Goal: Find specific page/section: Find specific page/section

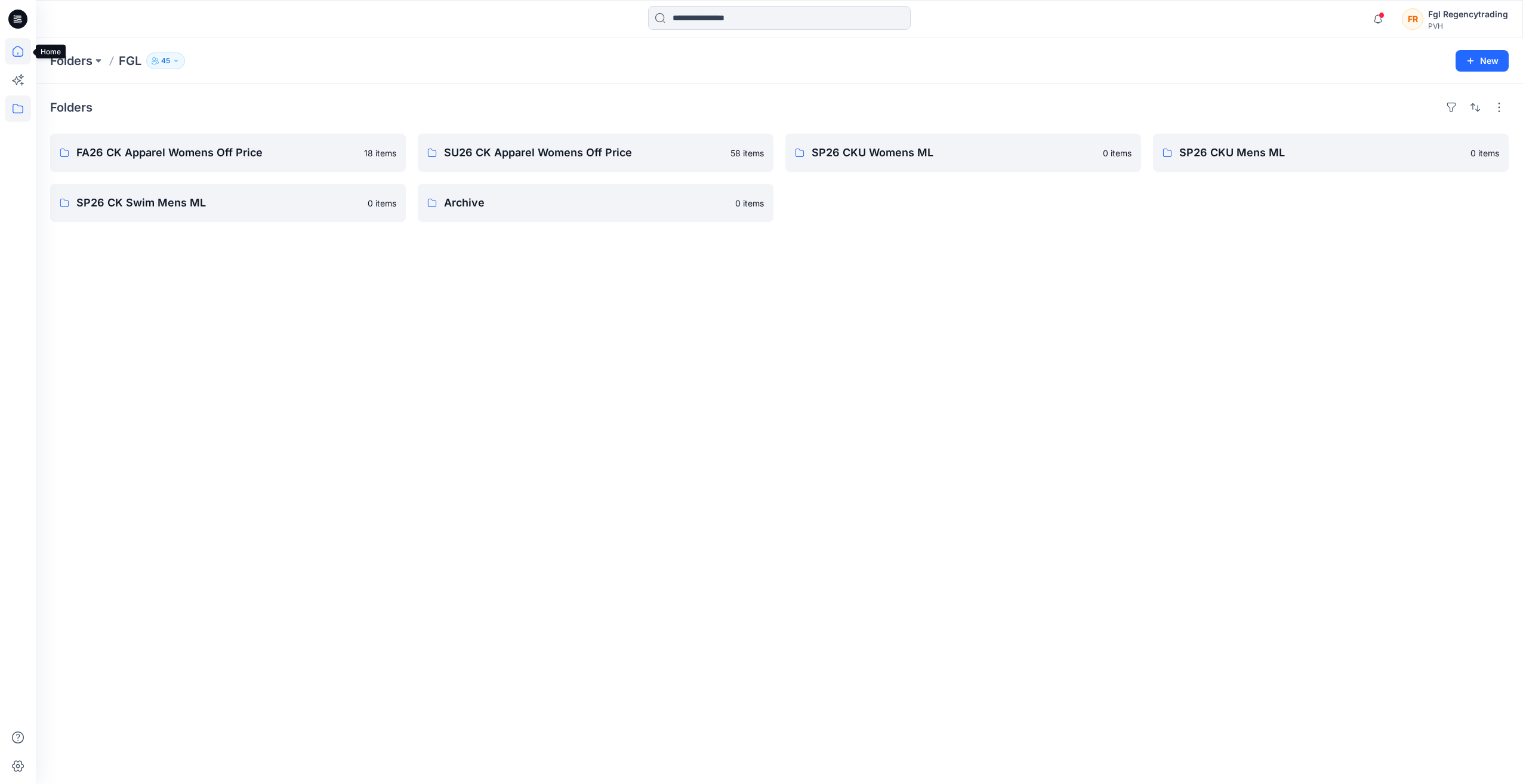
click at [14, 50] on icon at bounding box center [18, 51] width 26 height 26
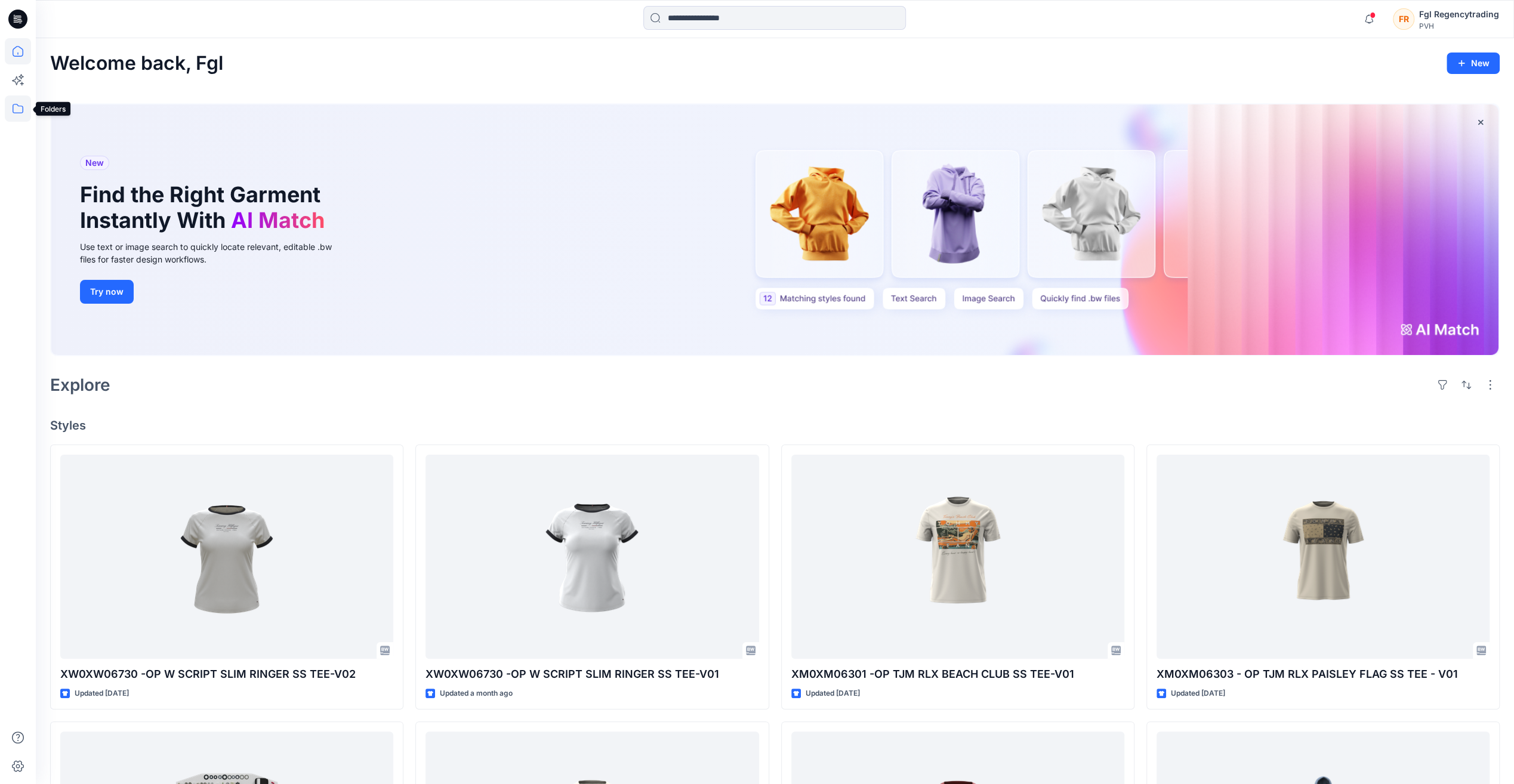
click at [19, 113] on icon at bounding box center [18, 109] width 11 height 10
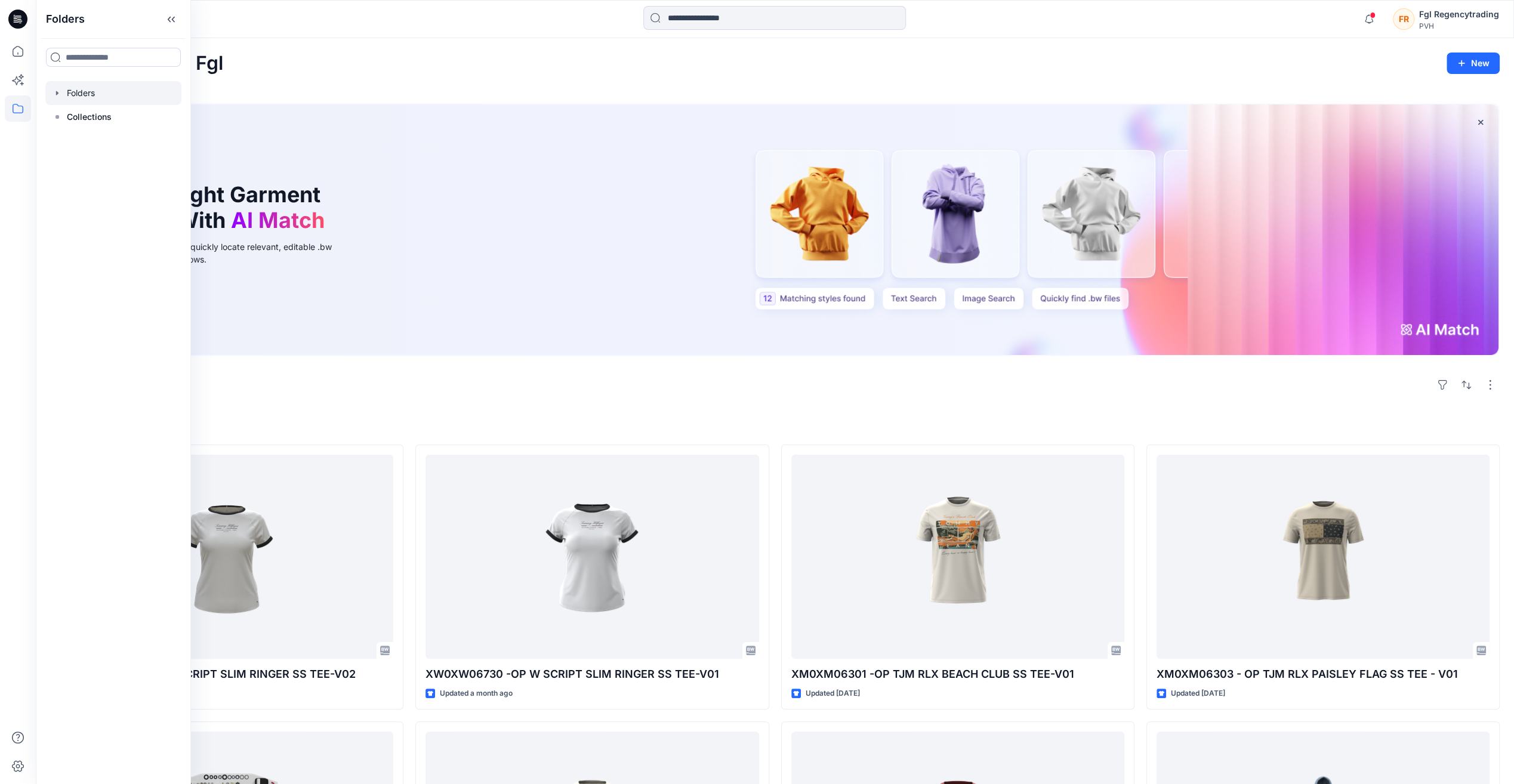
click at [81, 95] on div at bounding box center [113, 93] width 136 height 24
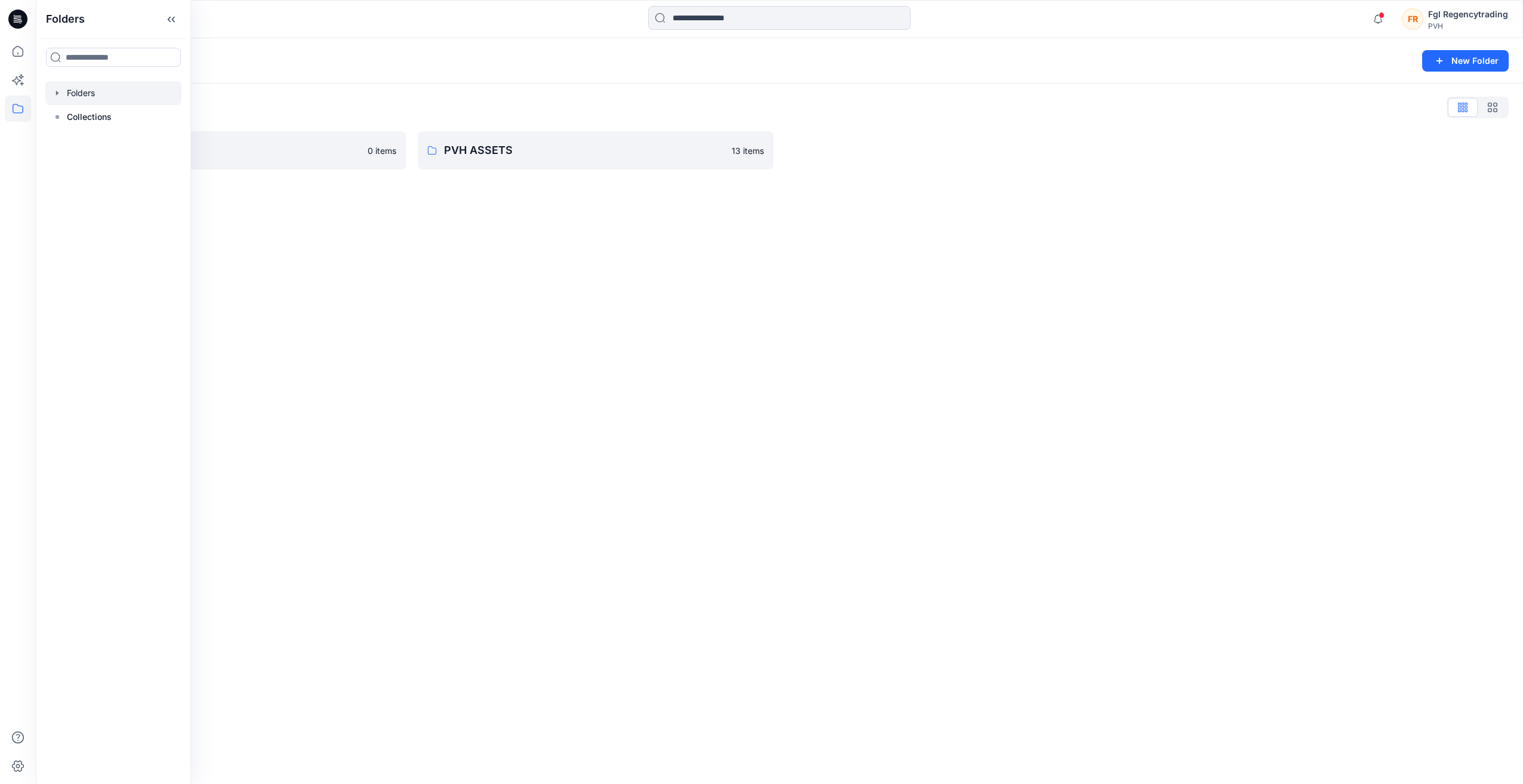
click at [519, 339] on div "Folders New Folder Folders List FGL 0 items PVH ASSETS 13 items" at bounding box center [779, 410] width 1487 height 745
click at [512, 168] on link "PVH ASSETS 13 items" at bounding box center [596, 150] width 356 height 38
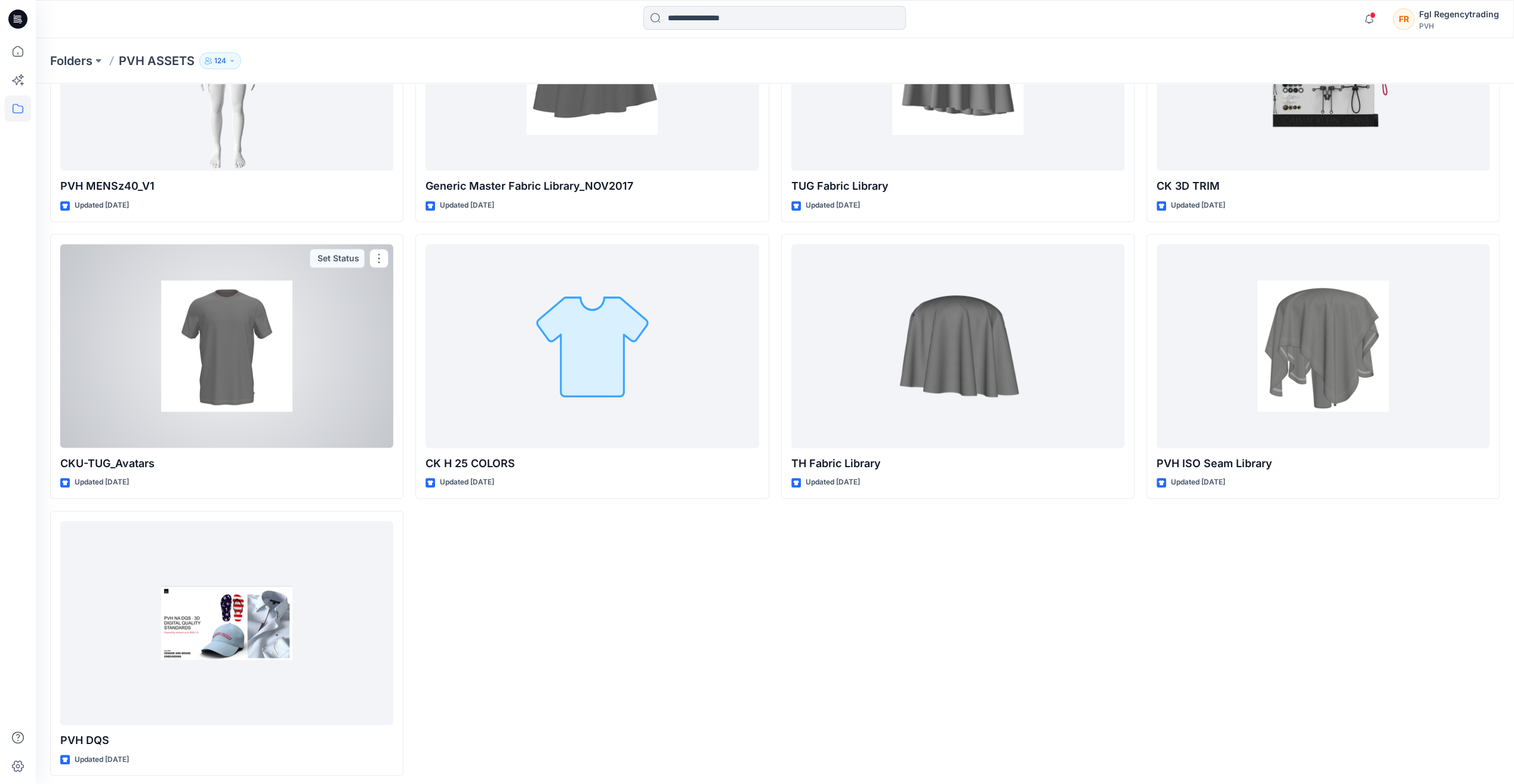
scroll to position [542, 0]
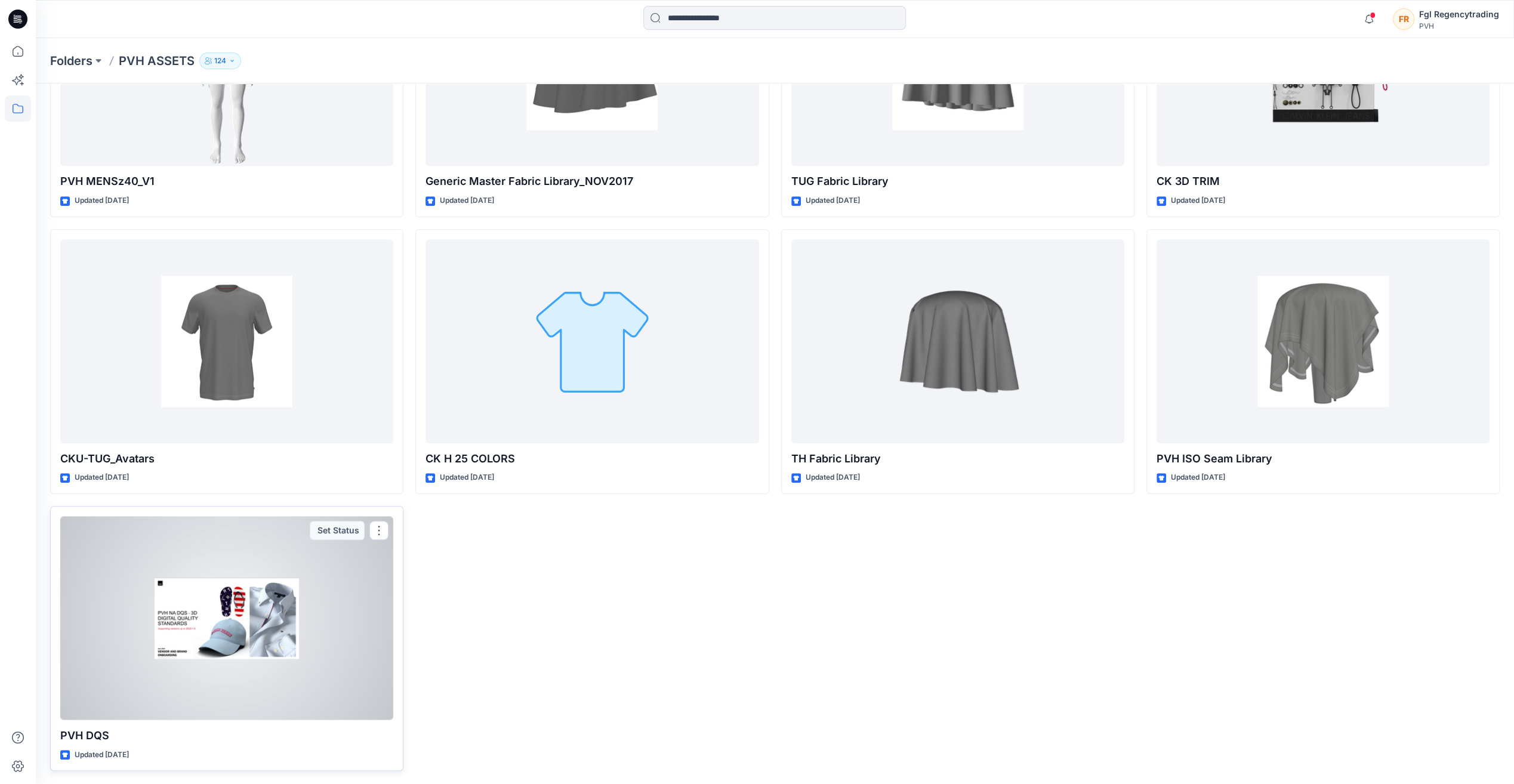
click at [271, 559] on div at bounding box center [226, 617] width 333 height 203
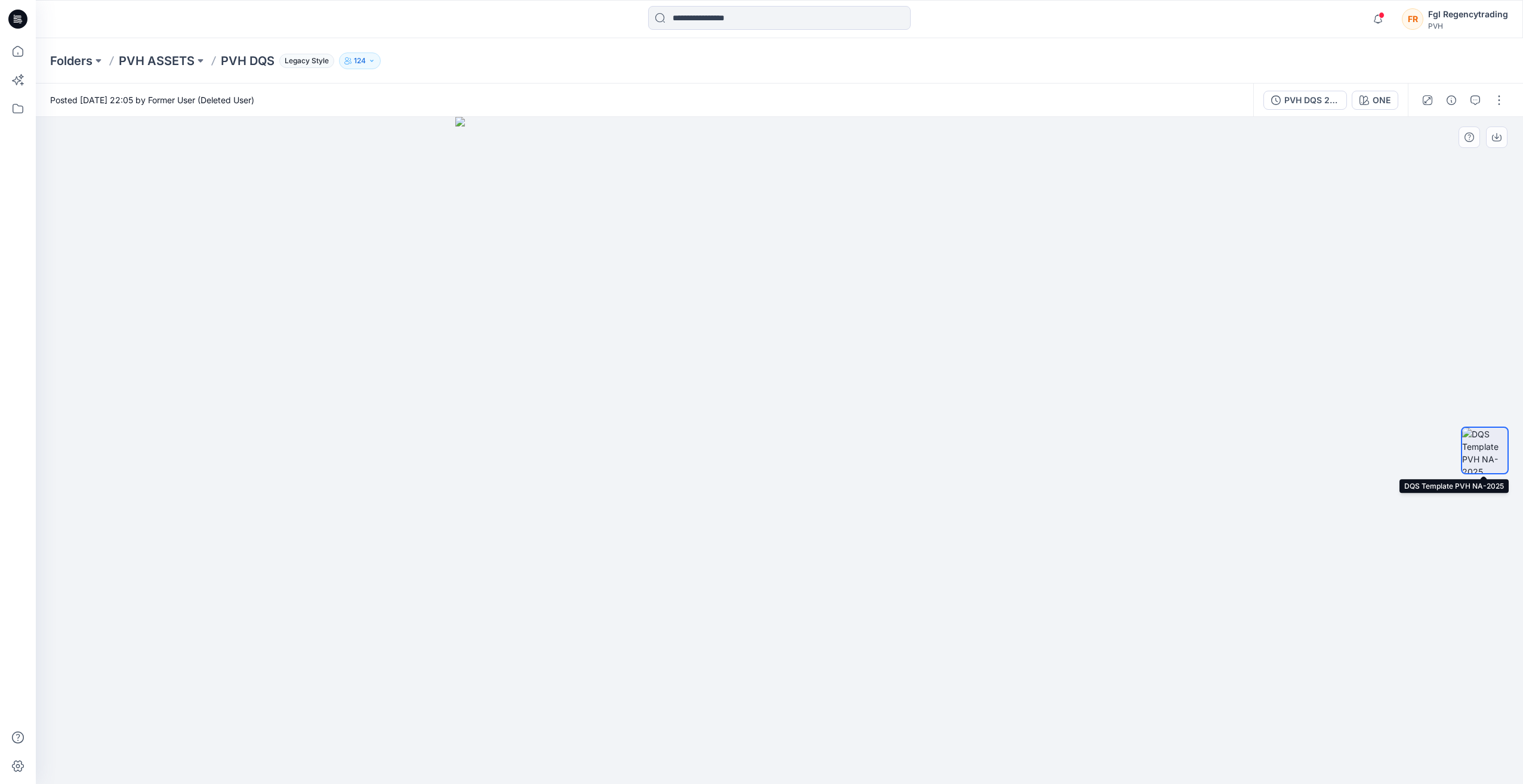
click at [1478, 447] on img at bounding box center [1485, 450] width 46 height 46
drag, startPoint x: 1499, startPoint y: 447, endPoint x: 1482, endPoint y: 428, distance: 25.5
click at [1482, 428] on img at bounding box center [1485, 450] width 46 height 46
click at [1495, 139] on icon "button" at bounding box center [1497, 137] width 10 height 10
